Goal: Check status: Check status

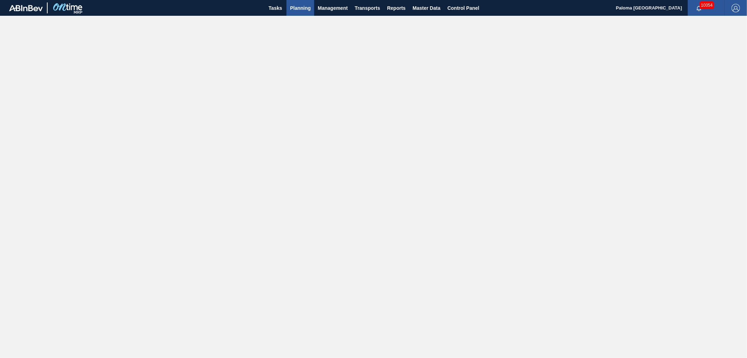
click at [303, 9] on span "Planning" at bounding box center [300, 8] width 21 height 8
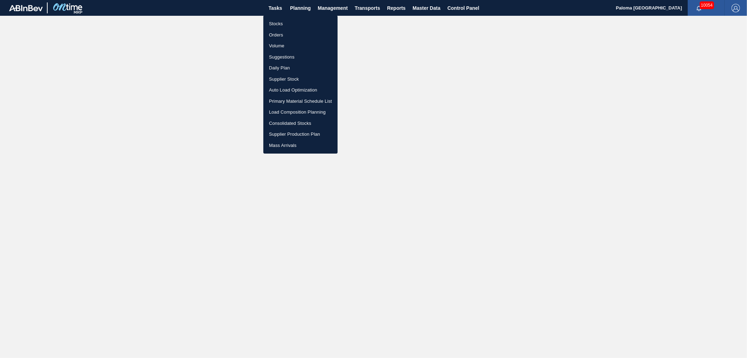
click at [287, 30] on li "Orders" at bounding box center [300, 34] width 74 height 11
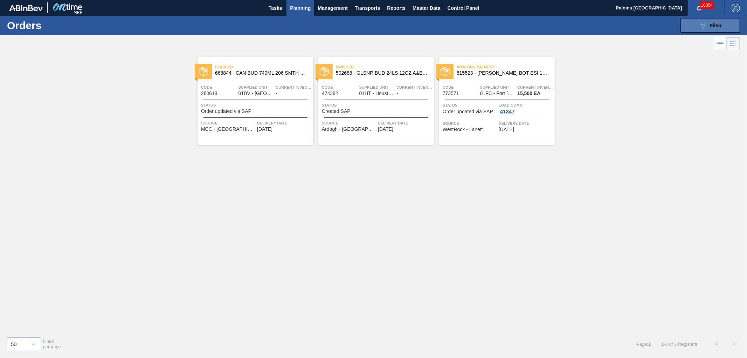
click at [720, 29] on div "089F7B8B-B2A5-4AFE-B5C0-19BA573D28AC Filter" at bounding box center [710, 25] width 23 height 8
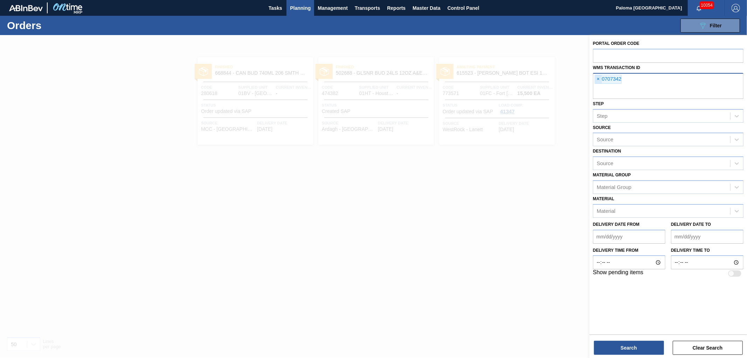
click at [596, 81] on span "×" at bounding box center [598, 79] width 7 height 8
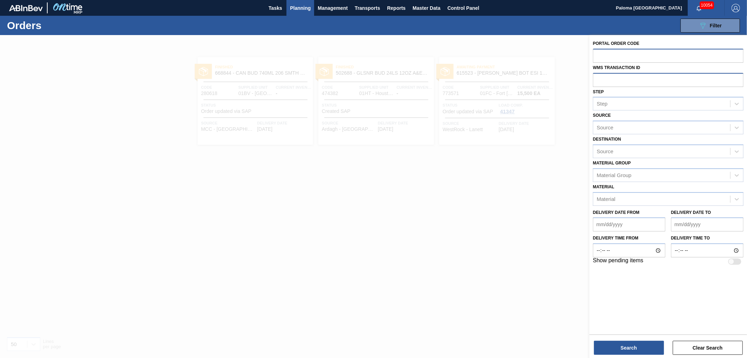
click at [599, 57] on input "text" at bounding box center [668, 55] width 151 height 13
paste input "893656"
type input "893656"
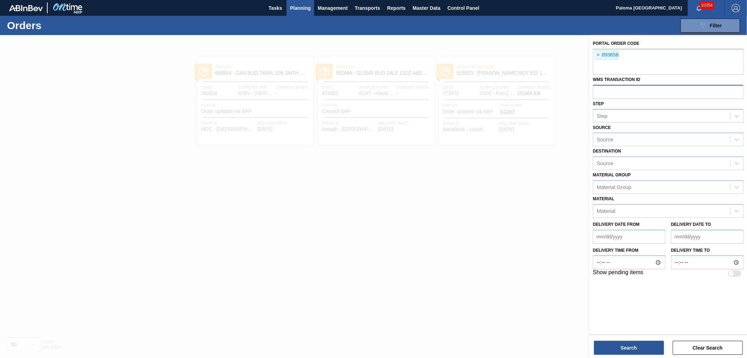
click at [622, 357] on div "Portal Order Code × 893656 WMS Transaction ID Step Step Source Source Destinati…" at bounding box center [668, 197] width 158 height 324
click at [621, 350] on button "Search" at bounding box center [629, 347] width 70 height 14
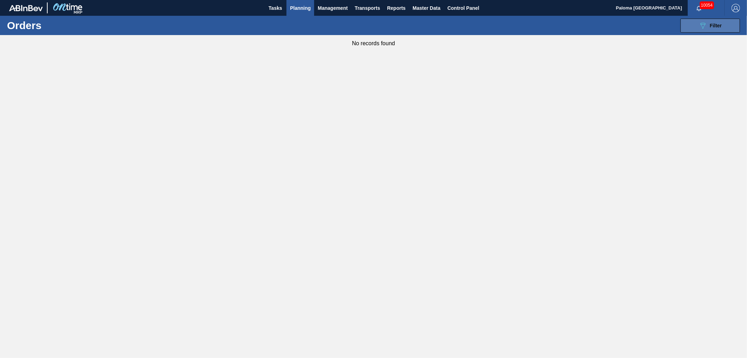
click at [702, 22] on icon "089F7B8B-B2A5-4AFE-B5C0-19BA573D28AC" at bounding box center [703, 25] width 8 height 8
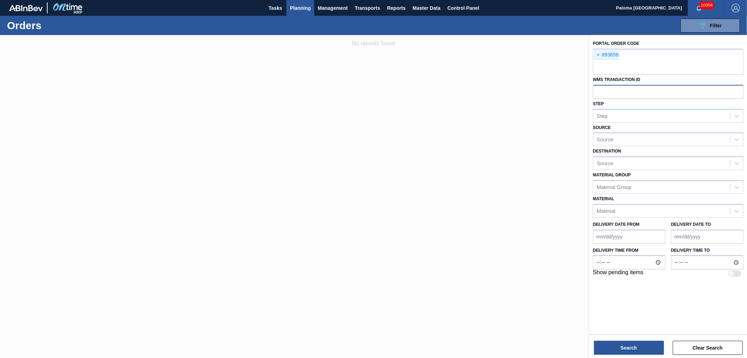
click at [607, 88] on input "text" at bounding box center [668, 91] width 151 height 13
paste input "893656"
type input "893656"
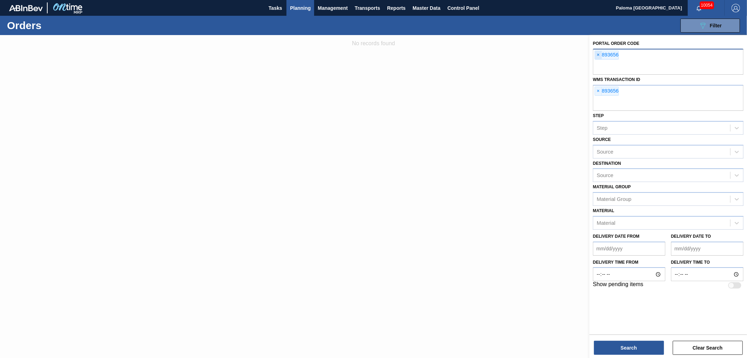
click at [598, 54] on span "×" at bounding box center [598, 55] width 7 height 8
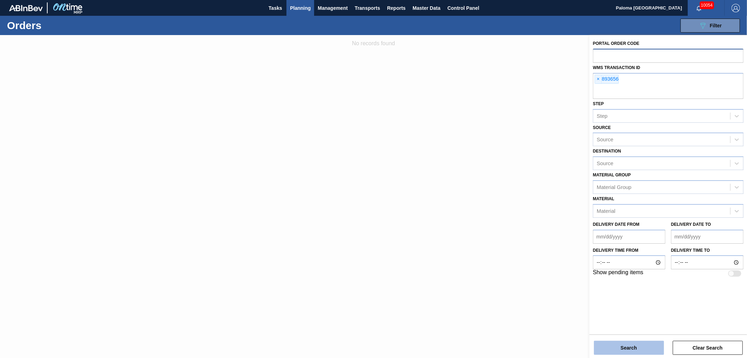
drag, startPoint x: 609, startPoint y: 356, endPoint x: 610, endPoint y: 349, distance: 6.5
click at [610, 354] on div "Portal Order Code WMS Transaction ID × 893656 Step Step Source Source Destinati…" at bounding box center [668, 197] width 158 height 324
click at [610, 349] on button "Search" at bounding box center [629, 347] width 70 height 14
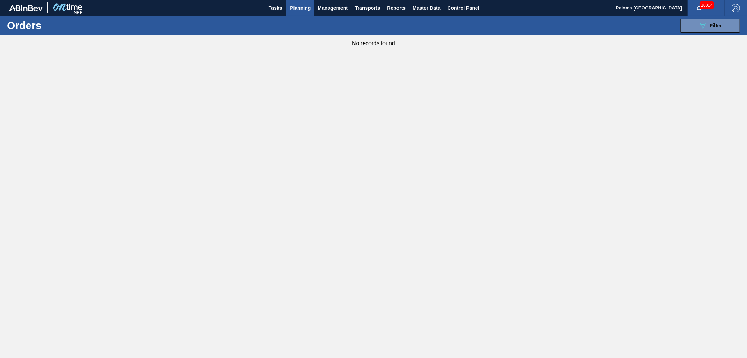
click at [679, 32] on div "089F7B8B-B2A5-4AFE-B5C0-19BA573D28AC Filter Portal Order Code WMS Transaction I…" at bounding box center [428, 25] width 630 height 21
drag, startPoint x: 692, startPoint y: 27, endPoint x: 688, endPoint y: 32, distance: 6.0
click at [692, 27] on button "089F7B8B-B2A5-4AFE-B5C0-19BA573D28AC Filter" at bounding box center [711, 26] width 60 height 14
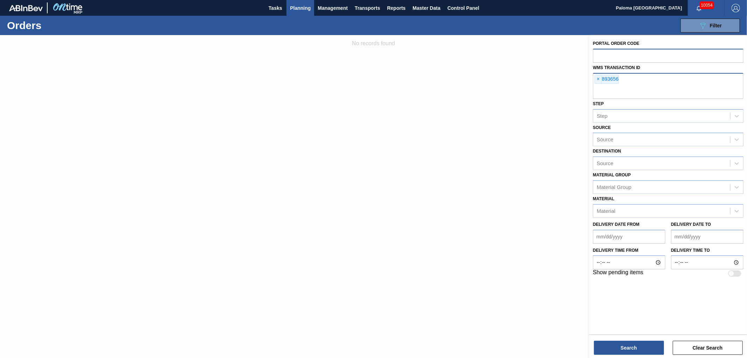
click at [605, 89] on input "text" at bounding box center [668, 91] width 151 height 13
paste input "893656"
type input "0893656"
drag, startPoint x: 598, startPoint y: 78, endPoint x: 598, endPoint y: 93, distance: 15.4
click at [598, 79] on span "×" at bounding box center [598, 79] width 7 height 8
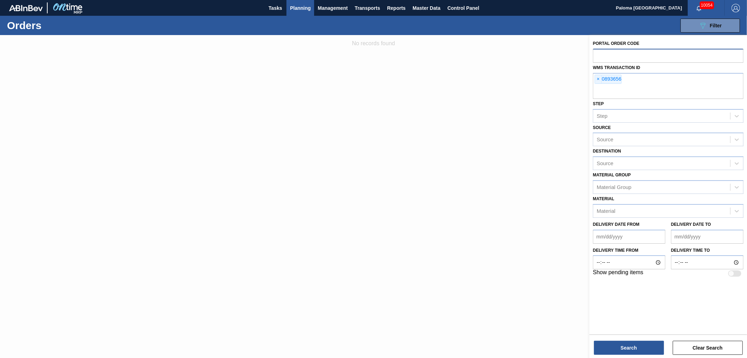
click at [638, 332] on div "Portal Order Code WMS Transaction ID × 0893656 Step Step Source Source Destinat…" at bounding box center [668, 184] width 158 height 298
click at [640, 346] on button "Search" at bounding box center [629, 347] width 70 height 14
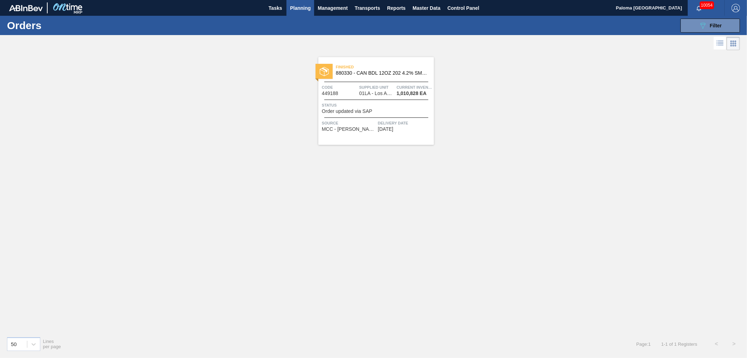
click at [404, 92] on span "1,010,828 EA" at bounding box center [411, 93] width 30 height 5
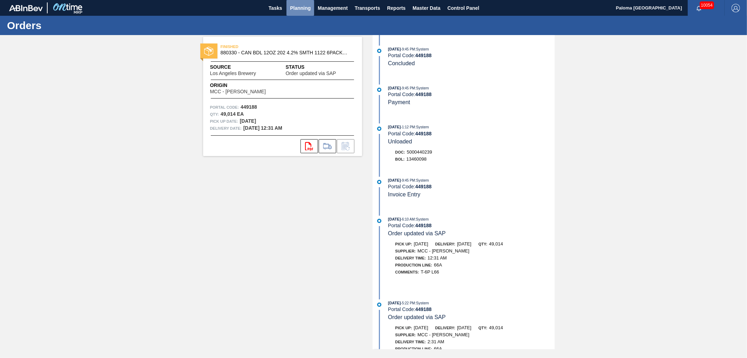
click at [295, 2] on button "Planning" at bounding box center [301, 8] width 28 height 16
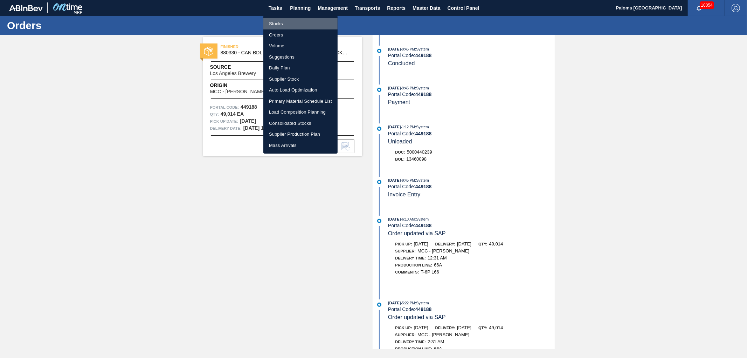
click at [290, 20] on li "Stocks" at bounding box center [300, 23] width 74 height 11
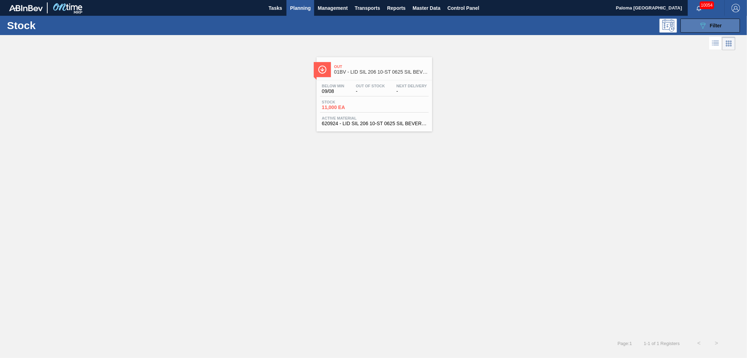
click at [684, 26] on button "089F7B8B-B2A5-4AFE-B5C0-19BA573D28AC Filter" at bounding box center [711, 26] width 60 height 14
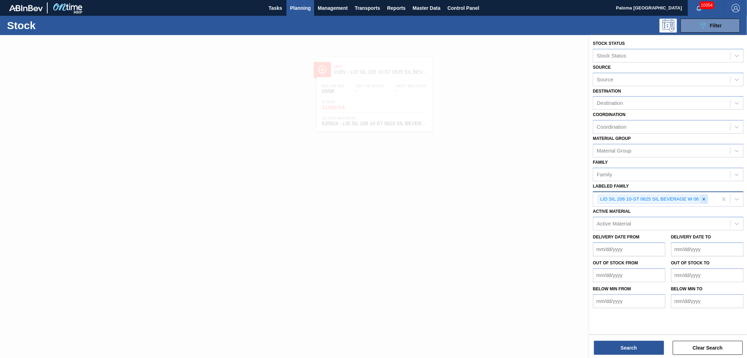
click at [705, 198] on icon at bounding box center [704, 198] width 5 height 5
click at [607, 245] on from "Delivery Date from" at bounding box center [629, 247] width 73 height 14
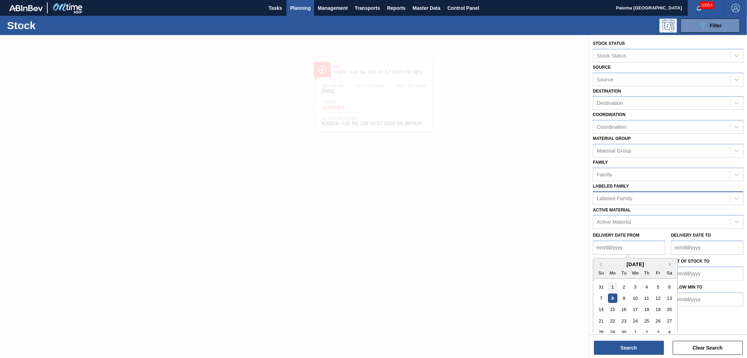
click at [612, 283] on div "1" at bounding box center [612, 286] width 9 height 9
type from "[DATE]"
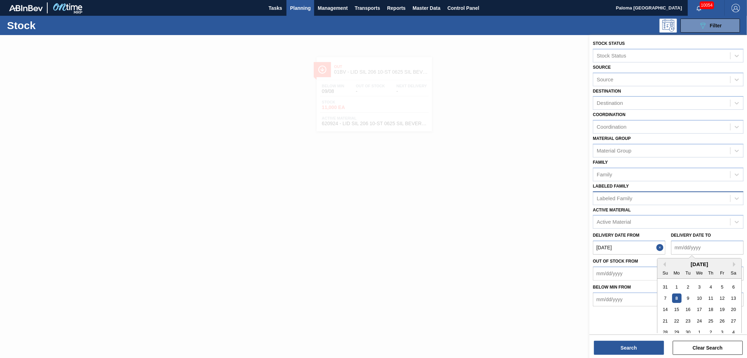
click at [688, 244] on to "Delivery Date to" at bounding box center [707, 247] width 73 height 14
click at [689, 330] on div "30" at bounding box center [687, 331] width 9 height 9
type to "[DATE]"
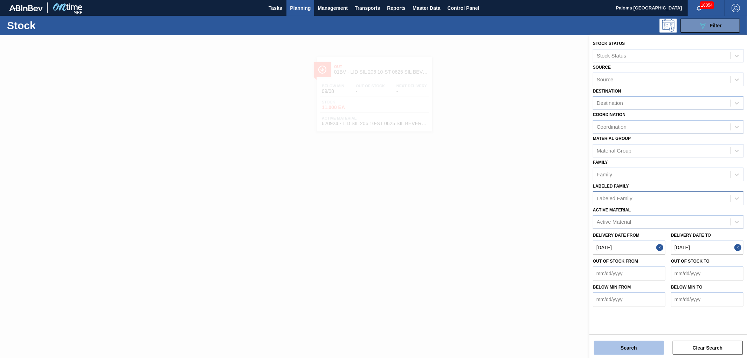
click at [636, 343] on button "Search" at bounding box center [629, 347] width 70 height 14
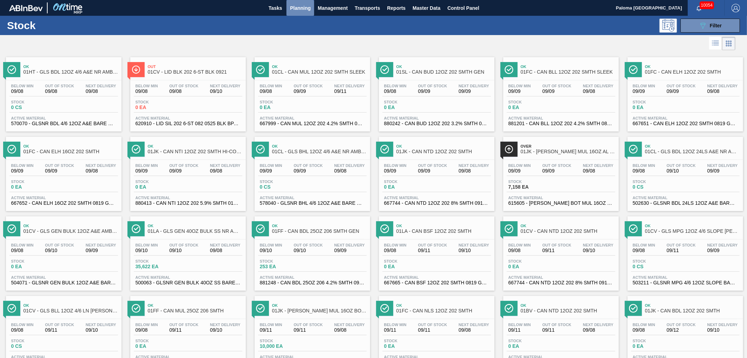
click at [296, 6] on span "Planning" at bounding box center [300, 8] width 21 height 8
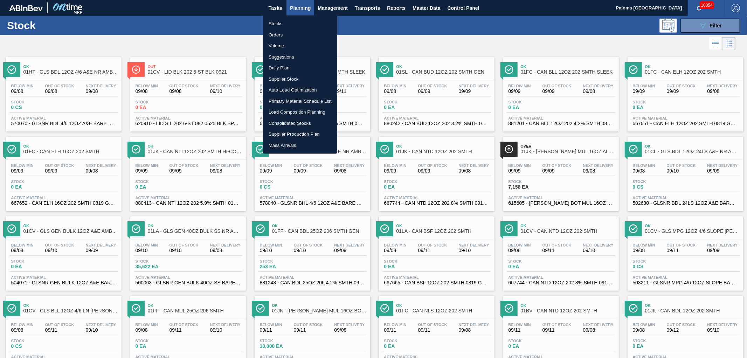
click at [285, 35] on li "Orders" at bounding box center [300, 34] width 74 height 11
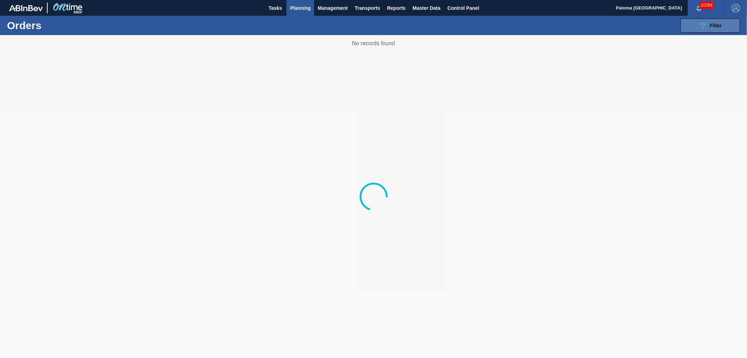
click at [702, 21] on icon "089F7B8B-B2A5-4AFE-B5C0-19BA573D28AC" at bounding box center [703, 25] width 8 height 8
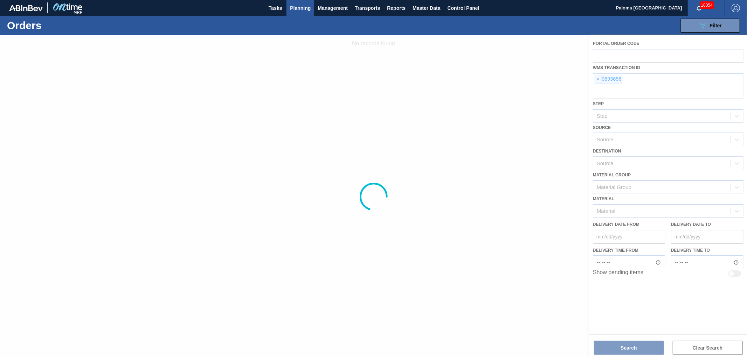
click at [596, 80] on div at bounding box center [373, 196] width 747 height 323
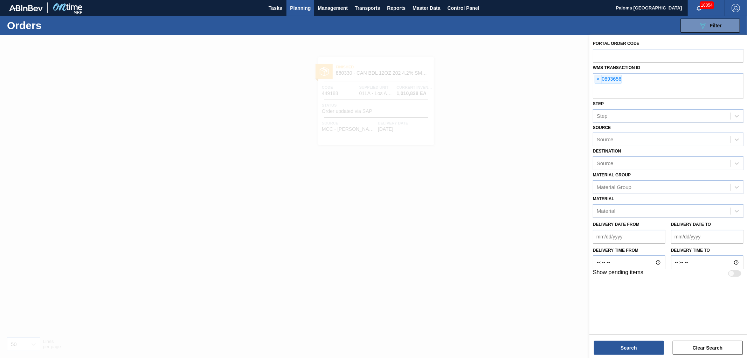
click at [596, 80] on span "×" at bounding box center [598, 79] width 7 height 8
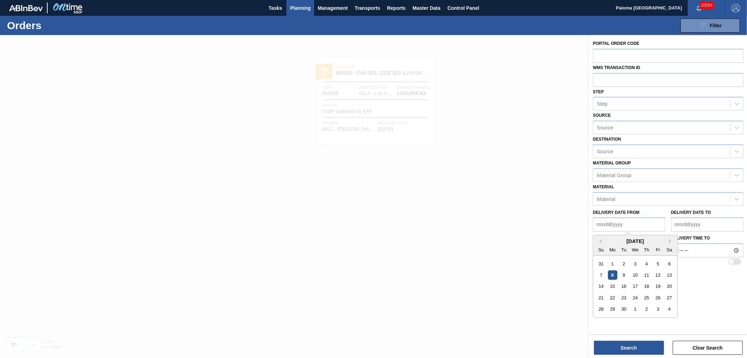
click at [602, 222] on from "Delivery Date from" at bounding box center [629, 224] width 73 height 14
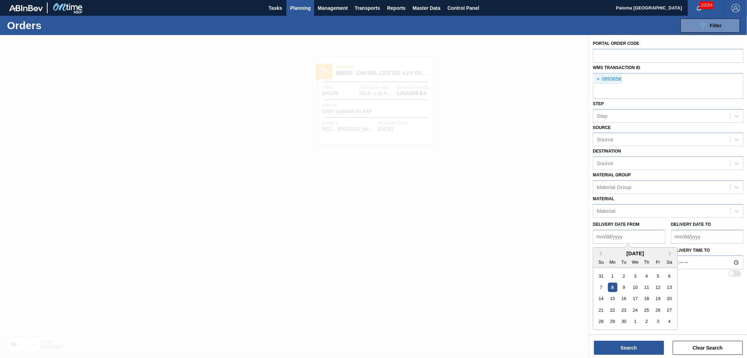
click at [612, 260] on div "Mo" at bounding box center [612, 261] width 9 height 9
click at [611, 272] on div "1" at bounding box center [612, 275] width 9 height 9
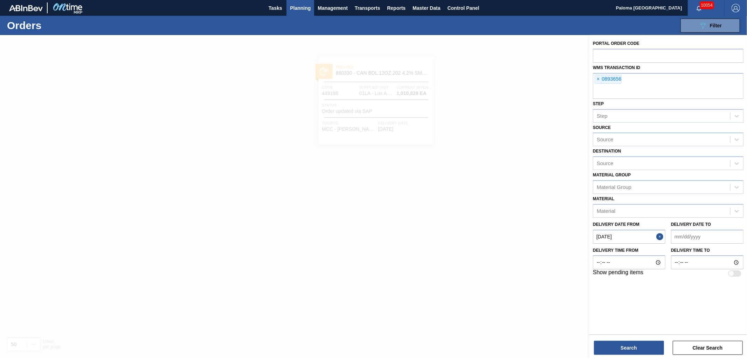
type from "[DATE]"
click at [681, 235] on to "Delivery Date to" at bounding box center [707, 236] width 73 height 14
click at [686, 319] on div "30" at bounding box center [687, 320] width 9 height 9
type to "[DATE]"
click at [634, 345] on button "Search" at bounding box center [629, 347] width 70 height 14
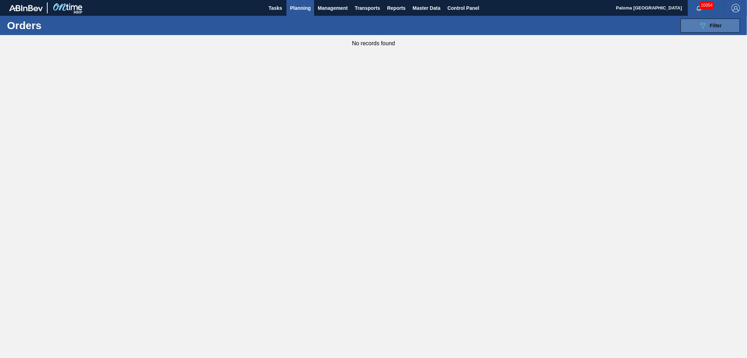
click at [699, 27] on icon "089F7B8B-B2A5-4AFE-B5C0-19BA573D28AC" at bounding box center [703, 25] width 8 height 8
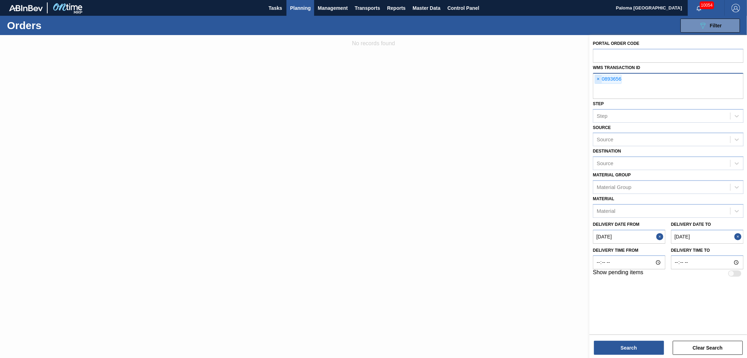
click at [599, 82] on span "×" at bounding box center [598, 79] width 7 height 8
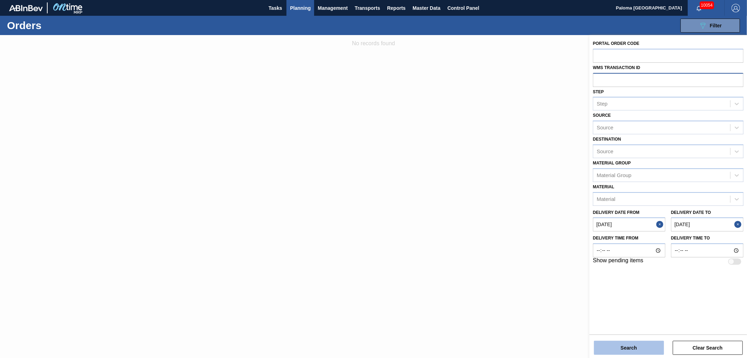
click at [628, 351] on button "Search" at bounding box center [629, 347] width 70 height 14
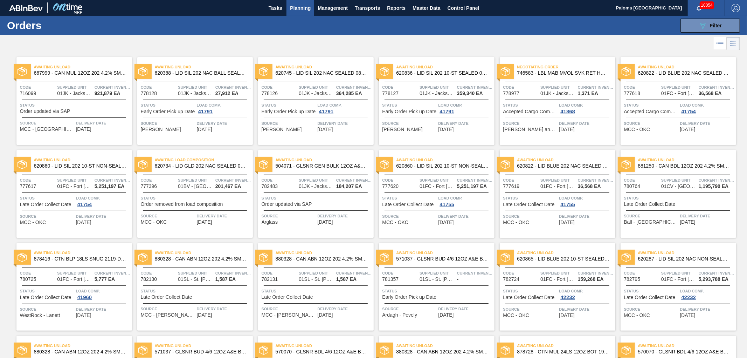
click at [637, 117] on div "Awaiting Unload 620822 - LID BLUE 202 NAC SEALED 1222 BLU DIE EPO Code 777618 S…" at bounding box center [679, 101] width 116 height 88
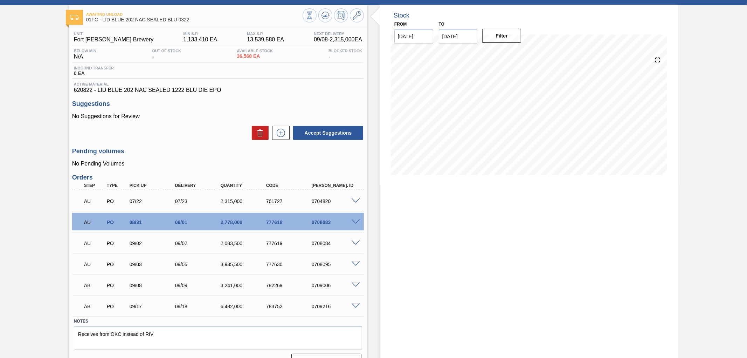
scroll to position [39, 0]
